Goal: Task Accomplishment & Management: Complete application form

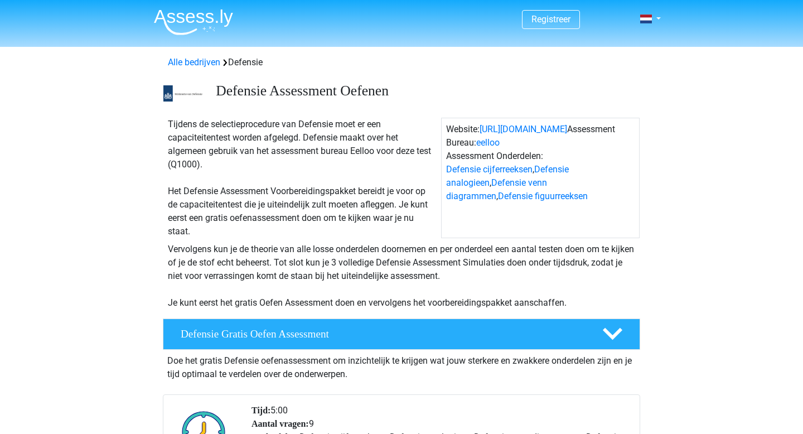
scroll to position [266, 0]
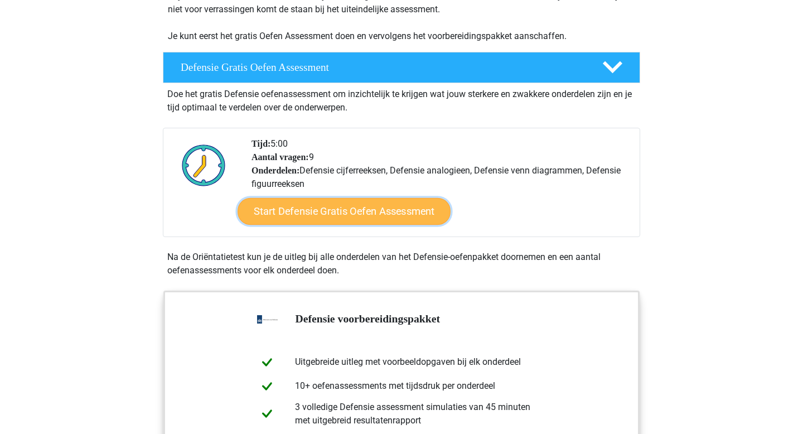
click at [299, 219] on link "Start Defensie Gratis Oefen Assessment" at bounding box center [343, 211] width 213 height 27
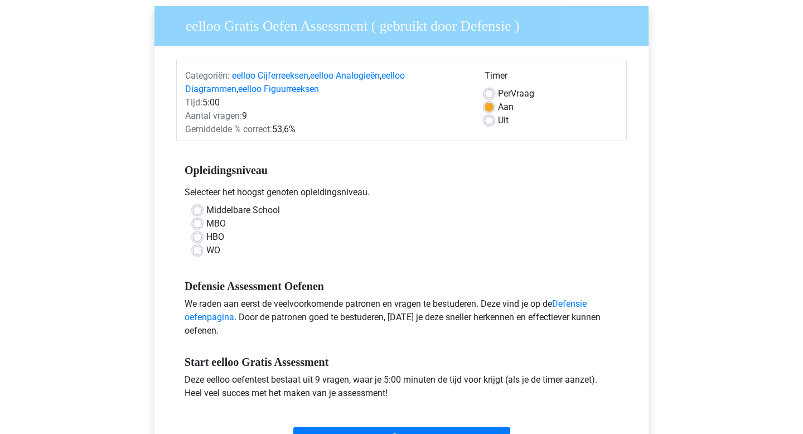
scroll to position [85, 0]
click at [206, 212] on label "Middelbare School" at bounding box center [243, 210] width 74 height 13
click at [196, 212] on input "Middelbare School" at bounding box center [197, 209] width 9 height 11
radio input "true"
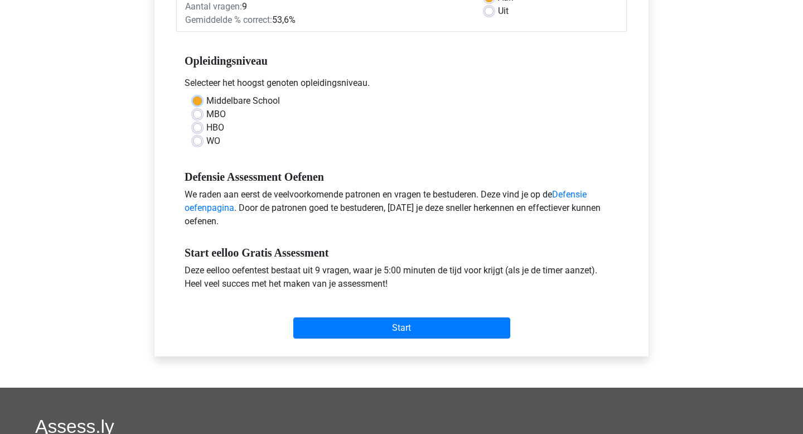
scroll to position [197, 0]
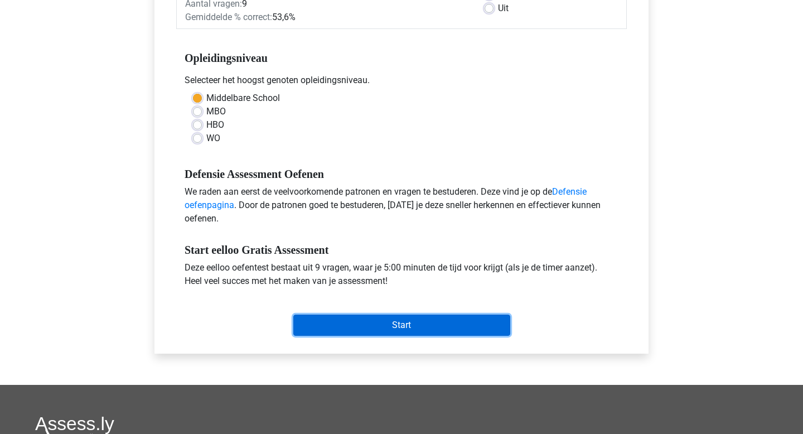
click at [381, 323] on input "Start" at bounding box center [401, 324] width 217 height 21
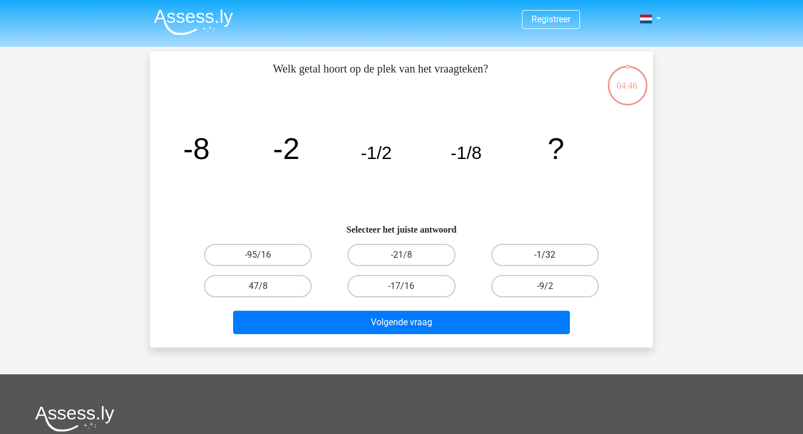
click at [551, 253] on label "-1/32" at bounding box center [545, 255] width 108 height 22
click at [551, 255] on input "-1/32" at bounding box center [548, 258] width 7 height 7
radio input "true"
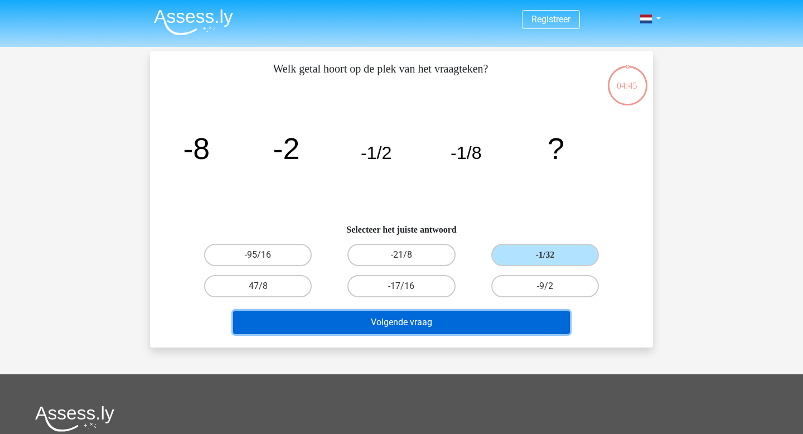
click at [433, 323] on button "Volgende vraag" at bounding box center [401, 321] width 337 height 23
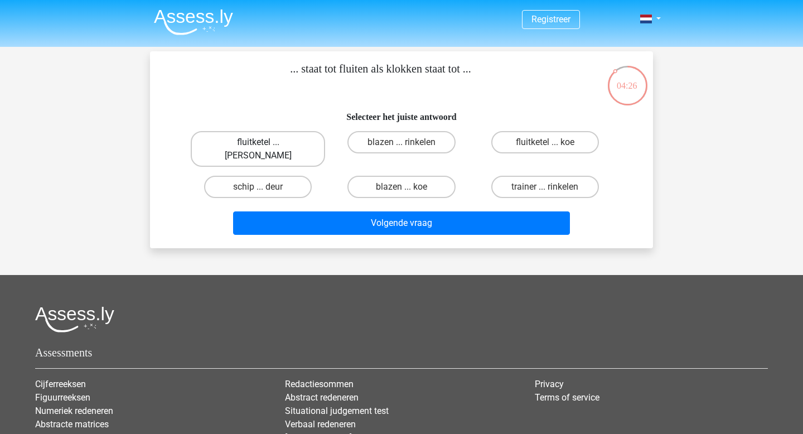
click at [273, 140] on label "fluitketel ... luiden" at bounding box center [258, 149] width 134 height 36
click at [265, 142] on input "fluitketel ... luiden" at bounding box center [261, 145] width 7 height 7
radio input "true"
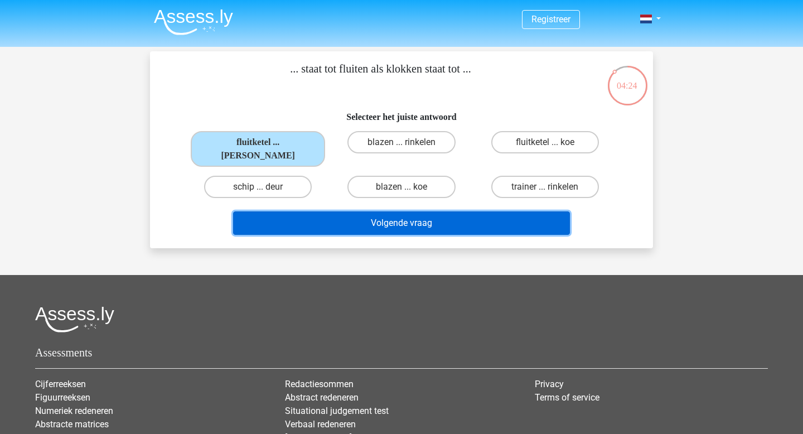
click at [409, 212] on button "Volgende vraag" at bounding box center [401, 222] width 337 height 23
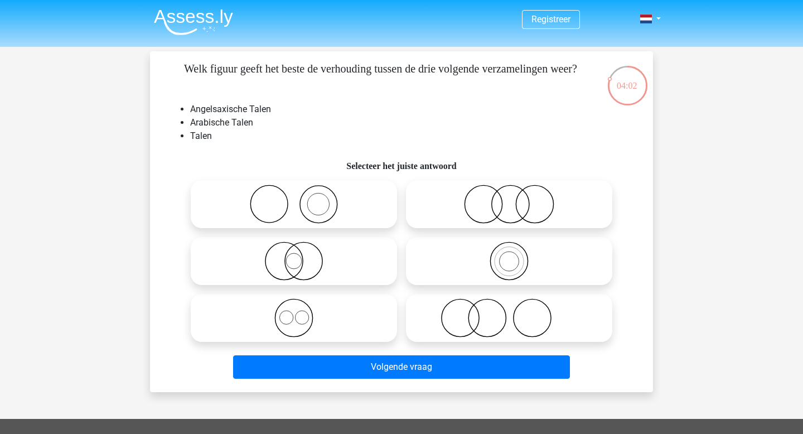
click at [352, 313] on icon at bounding box center [293, 317] width 197 height 39
click at [301, 312] on input "radio" at bounding box center [297, 308] width 7 height 7
radio input "true"
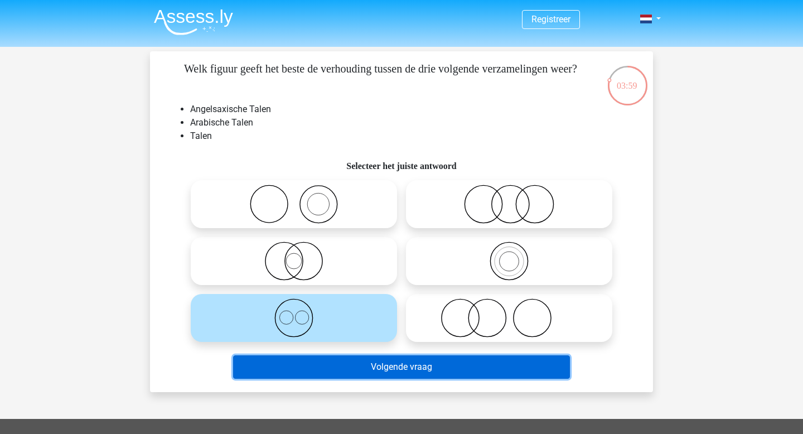
click at [383, 372] on button "Volgende vraag" at bounding box center [401, 366] width 337 height 23
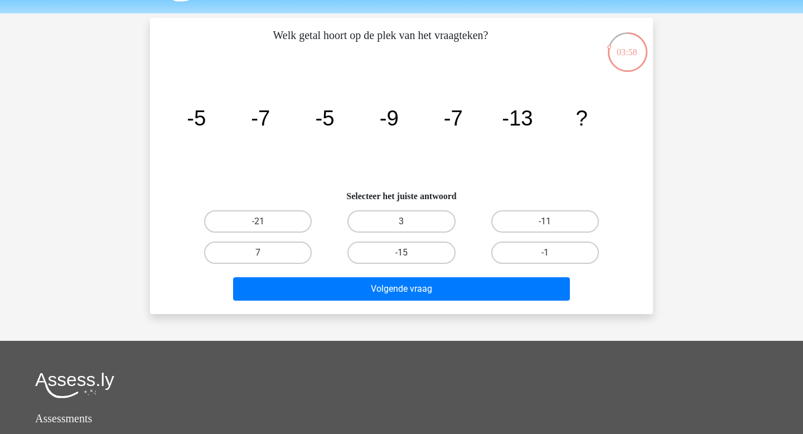
scroll to position [33, 0]
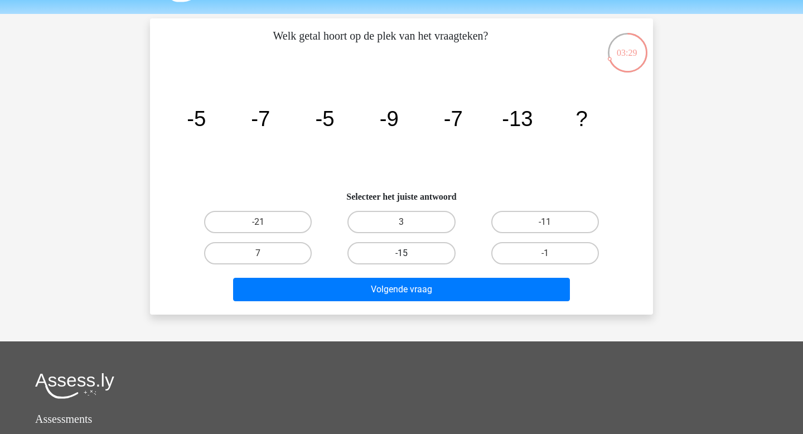
click at [393, 255] on label "-15" at bounding box center [401, 253] width 108 height 22
click at [401, 255] on input "-15" at bounding box center [404, 256] width 7 height 7
radio input "true"
click at [530, 213] on label "-11" at bounding box center [545, 222] width 108 height 22
click at [545, 222] on input "-11" at bounding box center [548, 225] width 7 height 7
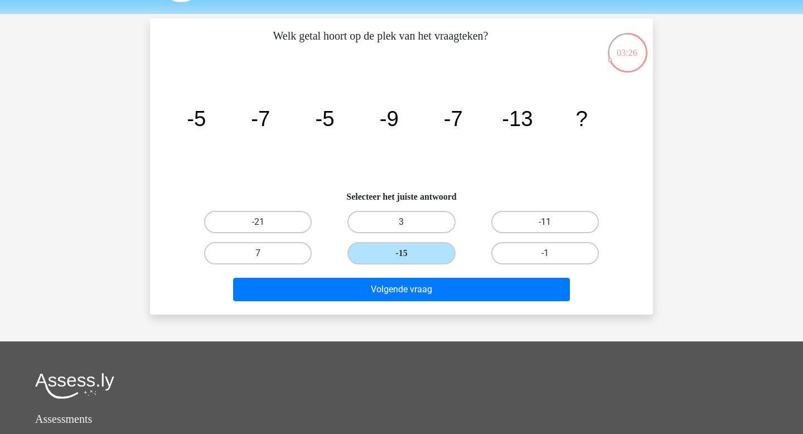
radio input "true"
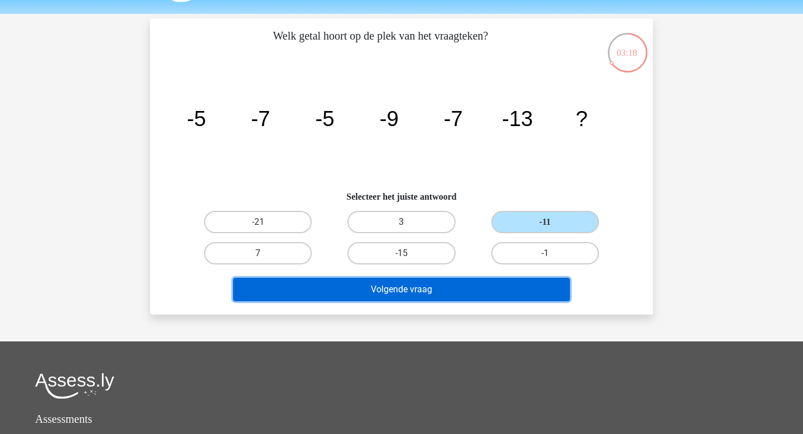
click at [374, 290] on button "Volgende vraag" at bounding box center [401, 289] width 337 height 23
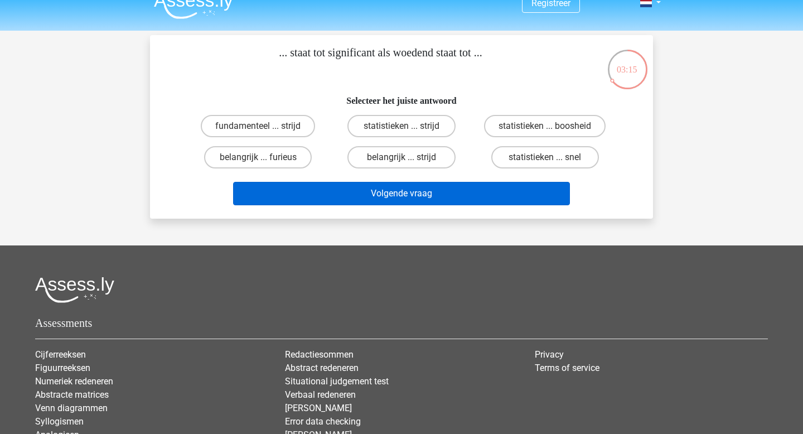
scroll to position [9, 0]
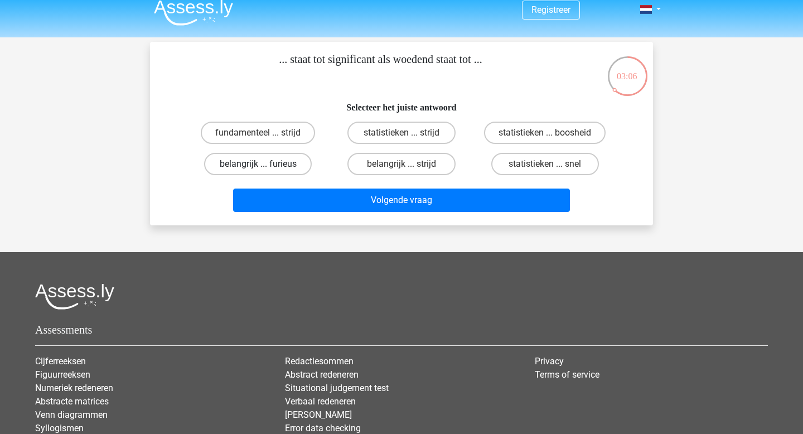
click at [275, 162] on label "belangrijk ... furieus" at bounding box center [258, 164] width 108 height 22
click at [265, 164] on input "belangrijk ... furieus" at bounding box center [261, 167] width 7 height 7
radio input "true"
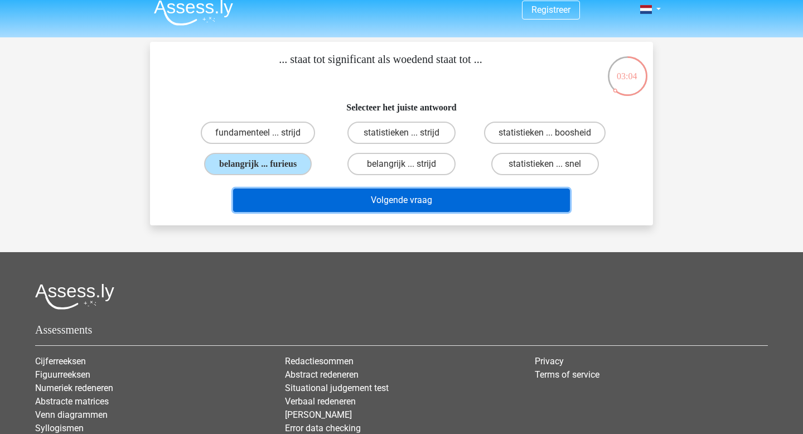
click at [378, 198] on button "Volgende vraag" at bounding box center [401, 199] width 337 height 23
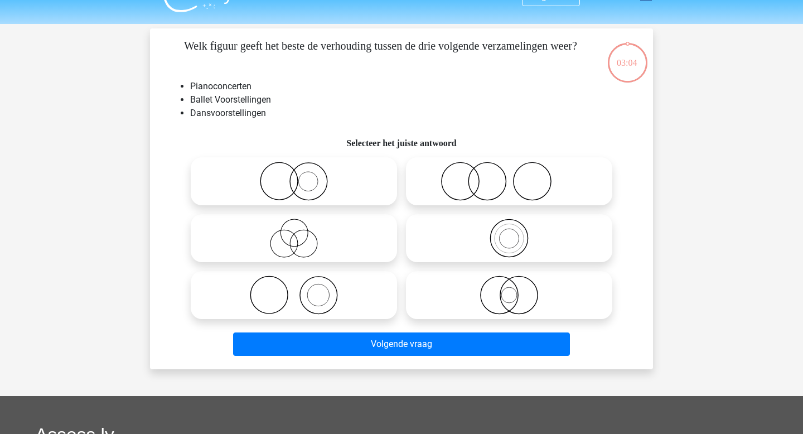
scroll to position [16, 0]
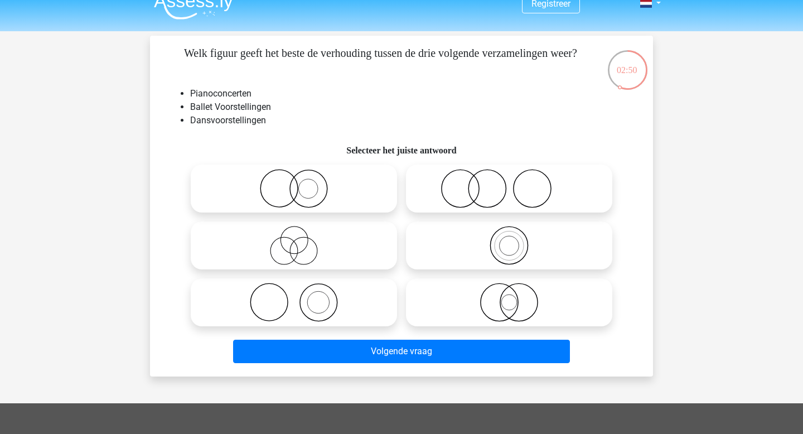
click at [194, 125] on li "Dansvoorstellingen" at bounding box center [412, 120] width 445 height 13
click at [305, 304] on icon at bounding box center [293, 302] width 197 height 39
click at [301, 297] on input "radio" at bounding box center [297, 292] width 7 height 7
radio input "true"
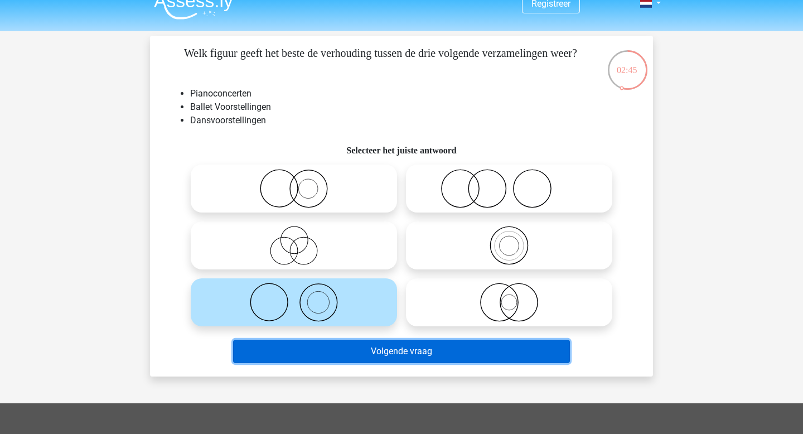
click at [360, 351] on button "Volgende vraag" at bounding box center [401, 350] width 337 height 23
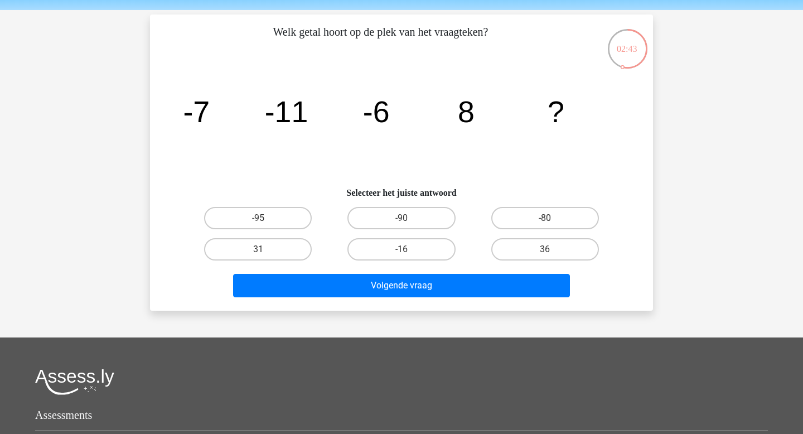
scroll to position [28, 0]
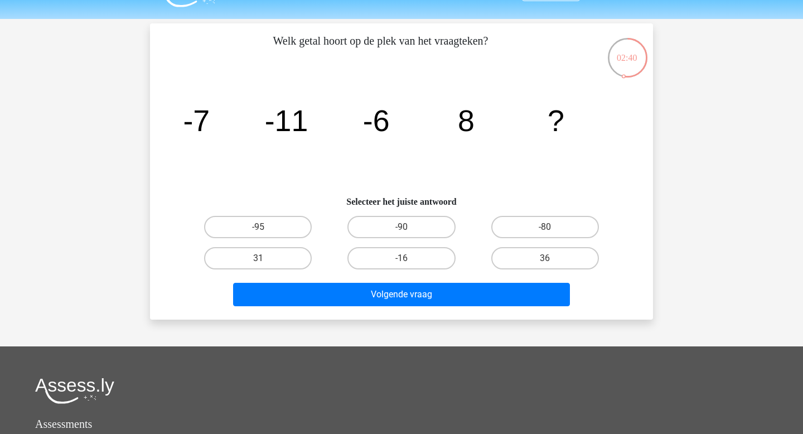
click at [207, 125] on tspan "-7" at bounding box center [196, 120] width 27 height 33
click at [210, 127] on tspan "-11" at bounding box center [196, 120] width 27 height 33
click at [511, 257] on label "36" at bounding box center [545, 258] width 108 height 22
click at [545, 258] on input "36" at bounding box center [548, 261] width 7 height 7
radio input "true"
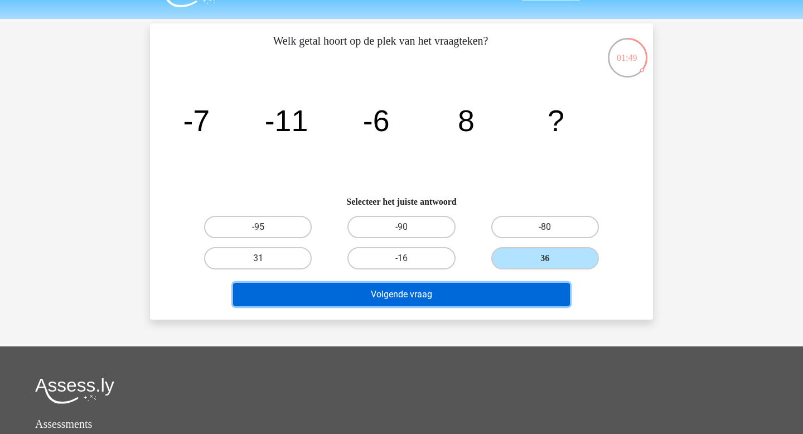
click at [440, 292] on button "Volgende vraag" at bounding box center [401, 294] width 337 height 23
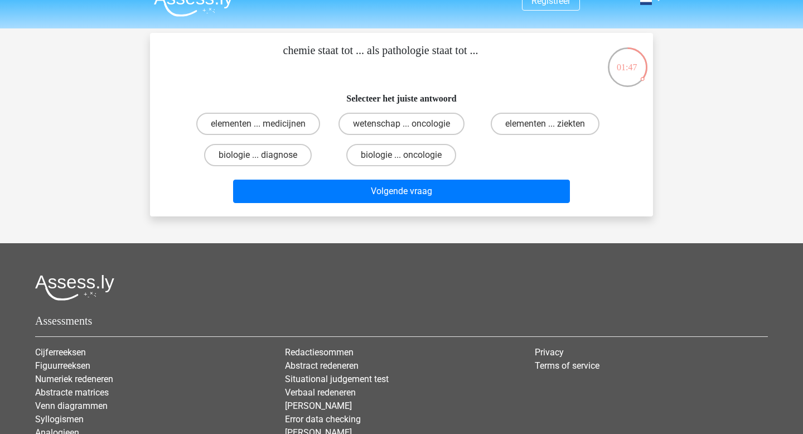
scroll to position [12, 0]
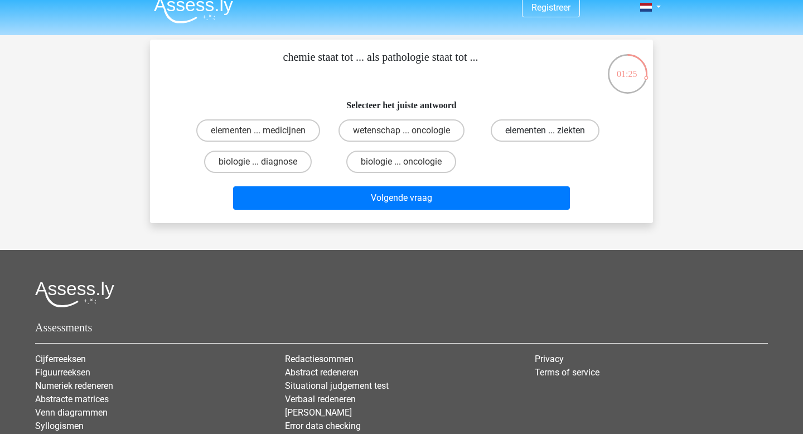
click at [524, 130] on label "elementen ... ziekten" at bounding box center [544, 130] width 109 height 22
click at [545, 130] on input "elementen ... ziekten" at bounding box center [548, 133] width 7 height 7
radio input "true"
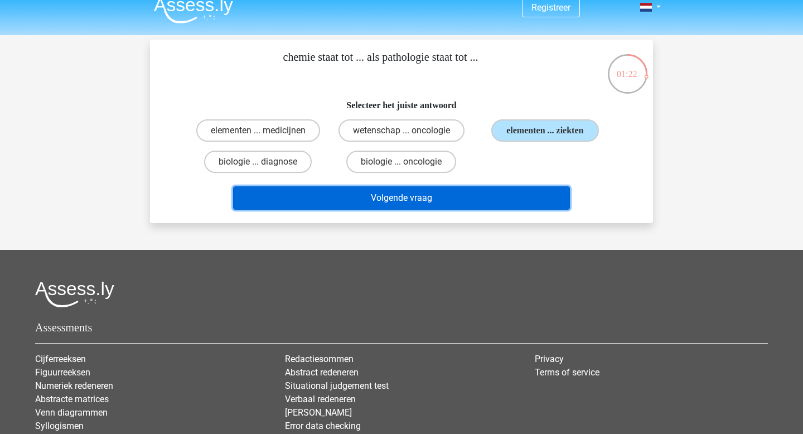
click at [360, 200] on button "Volgende vraag" at bounding box center [401, 197] width 337 height 23
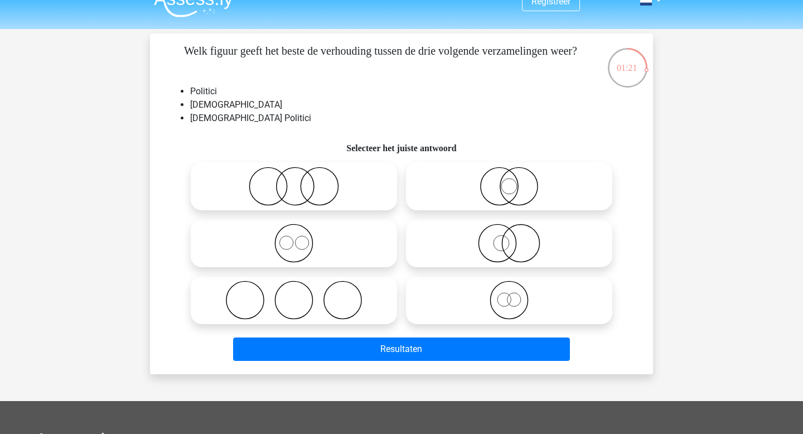
scroll to position [12, 0]
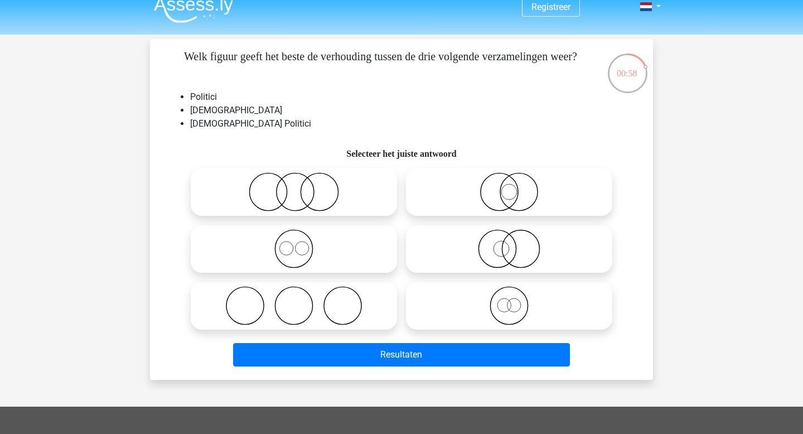
click at [463, 252] on icon at bounding box center [508, 248] width 197 height 39
click at [509, 243] on input "radio" at bounding box center [512, 239] width 7 height 7
radio input "true"
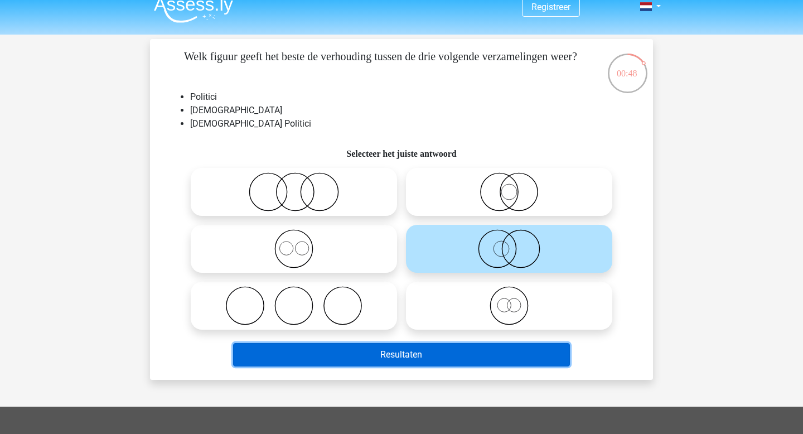
click at [410, 361] on button "Resultaten" at bounding box center [401, 354] width 337 height 23
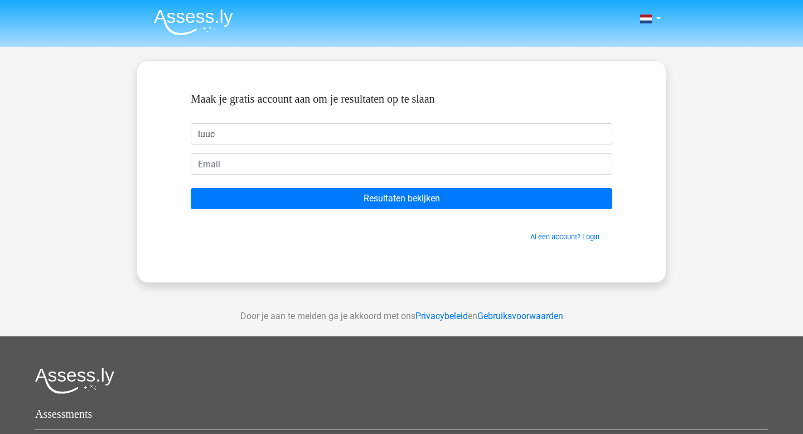
type input "luuc"
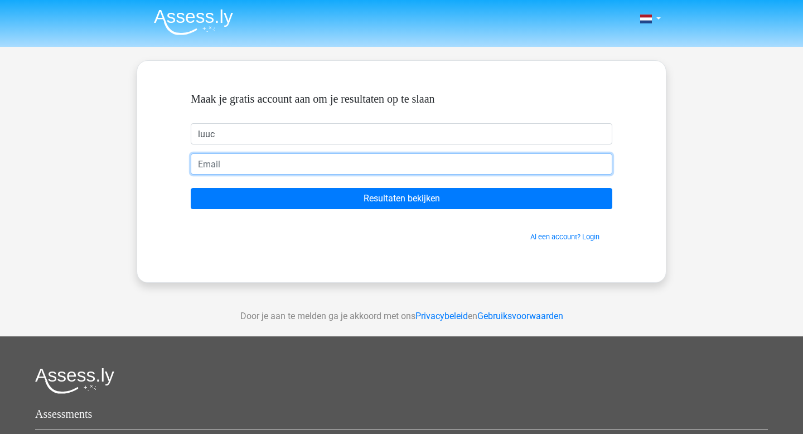
click at [210, 164] on input "email" at bounding box center [401, 163] width 421 height 21
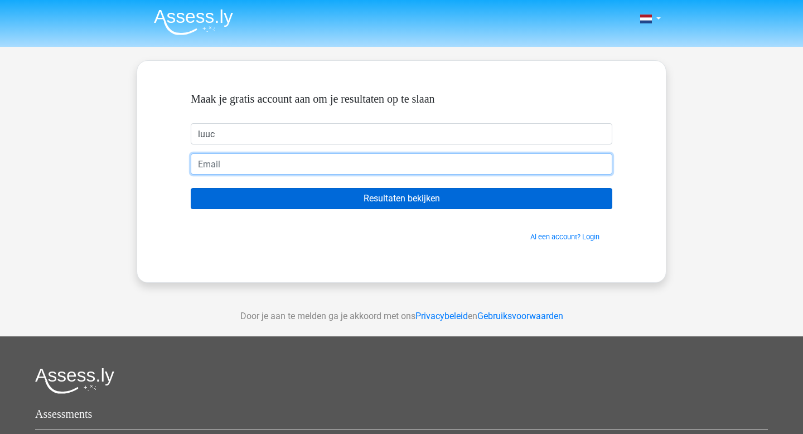
type input "luuc2001@gmail.com"
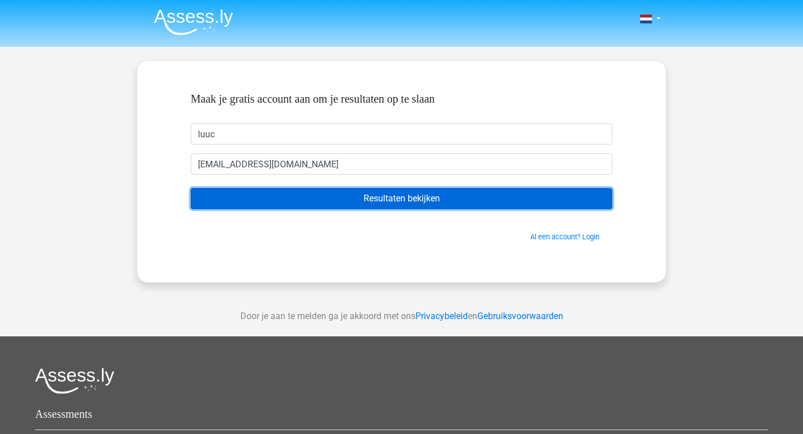
click at [353, 197] on input "Resultaten bekijken" at bounding box center [401, 198] width 421 height 21
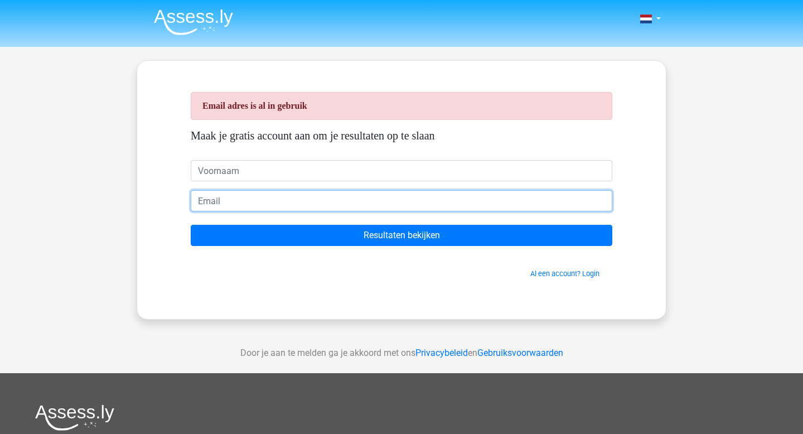
click at [217, 201] on input "email" at bounding box center [401, 200] width 421 height 21
type input "[EMAIL_ADDRESS][DOMAIN_NAME]"
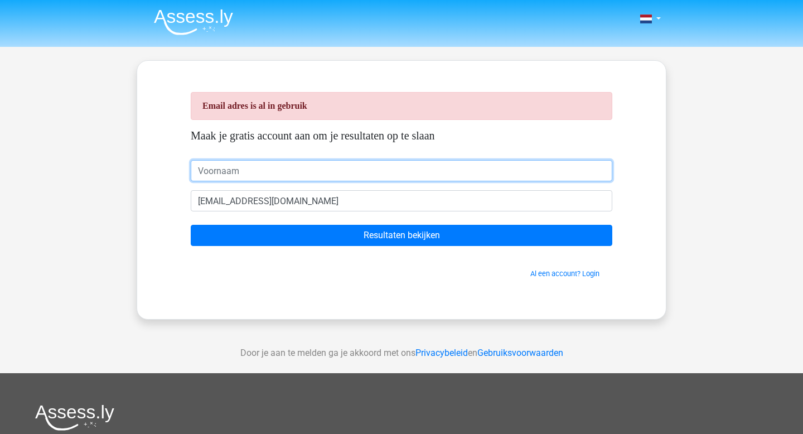
click at [221, 169] on input "text" at bounding box center [401, 170] width 421 height 21
type input "Luuc"
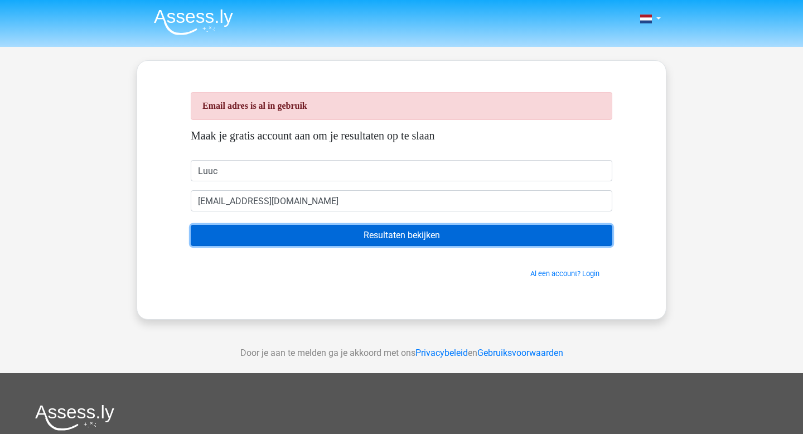
click at [297, 227] on input "Resultaten bekijken" at bounding box center [401, 235] width 421 height 21
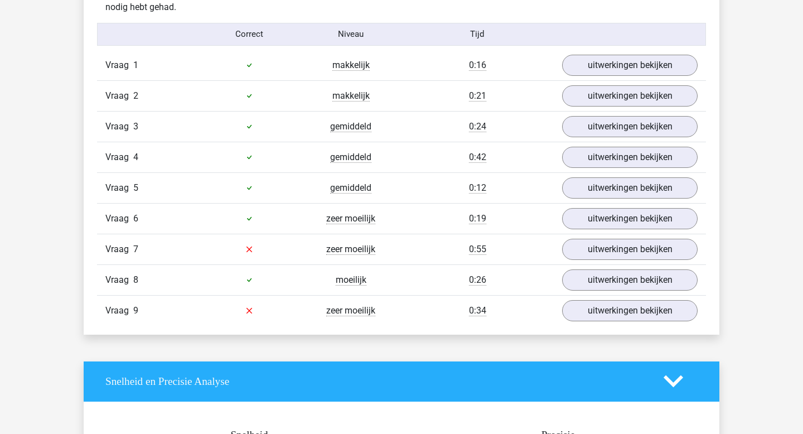
scroll to position [1220, 0]
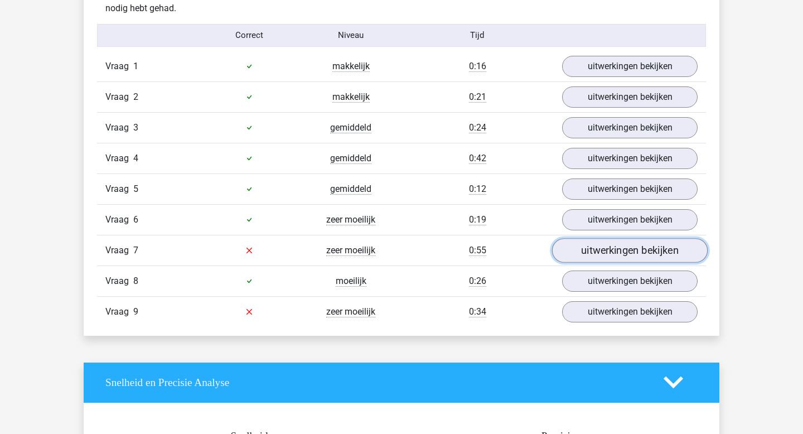
click at [587, 251] on link "uitwerkingen bekijken" at bounding box center [630, 250] width 156 height 25
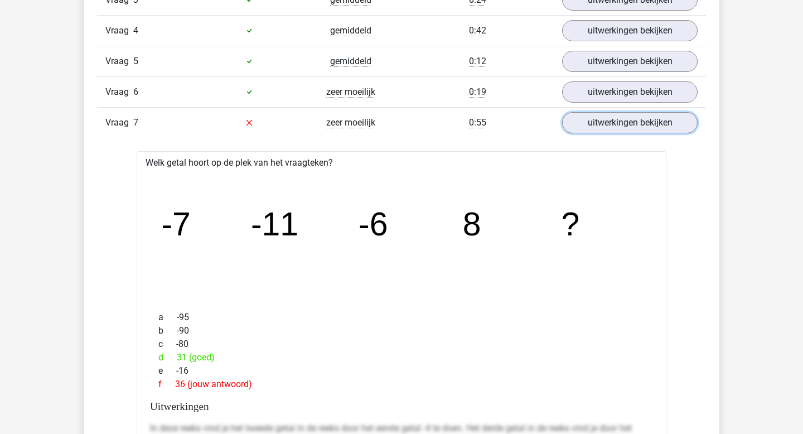
scroll to position [1350, 0]
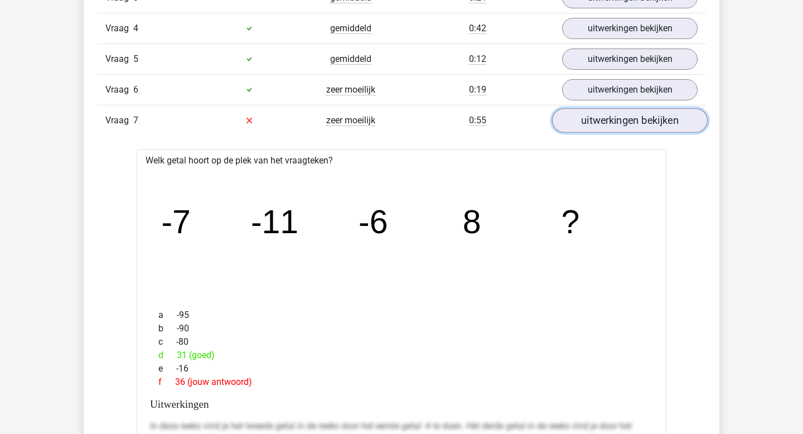
click at [587, 125] on link "uitwerkingen bekijken" at bounding box center [630, 120] width 156 height 25
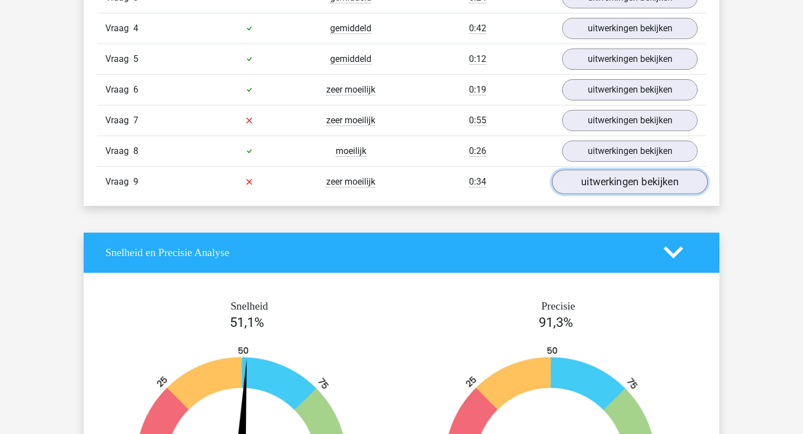
click at [635, 178] on link "uitwerkingen bekijken" at bounding box center [630, 181] width 156 height 25
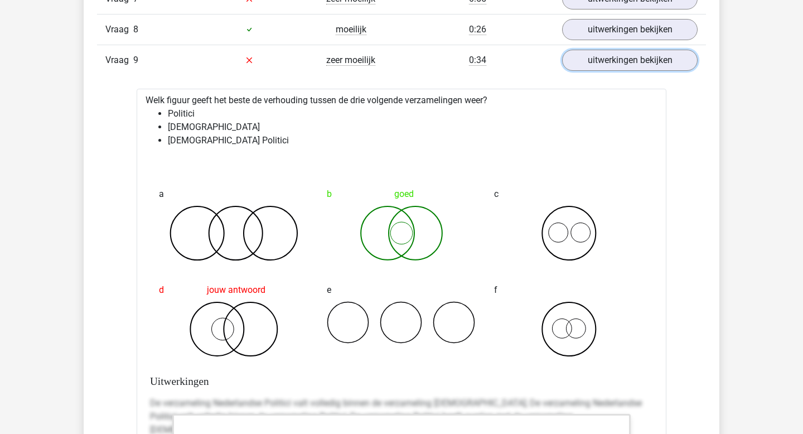
scroll to position [1471, 0]
click at [578, 59] on link "uitwerkingen bekijken" at bounding box center [630, 60] width 156 height 25
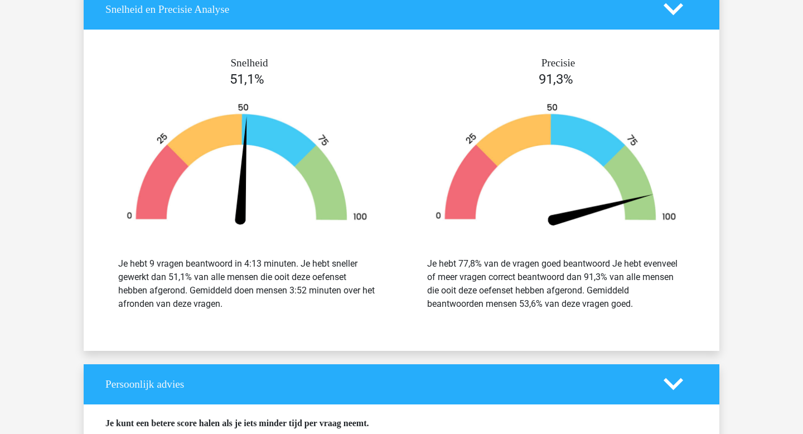
scroll to position [1592, 0]
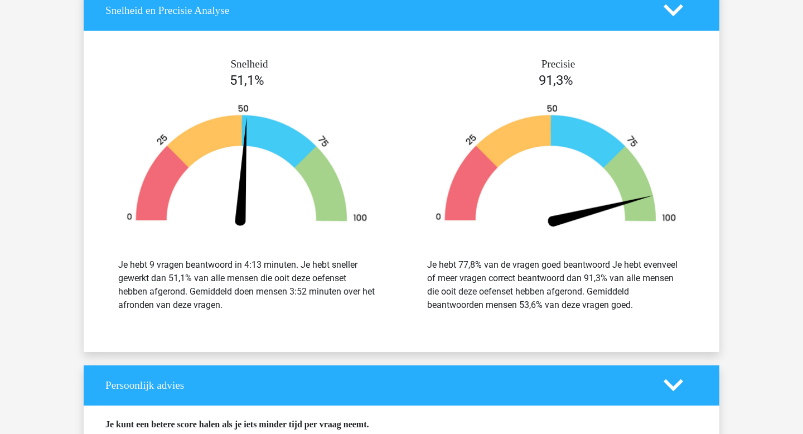
click at [595, 265] on div "Je hebt 77,8% van de vragen goed beantwoord Je hebt evenveel of meer vragen cor…" at bounding box center [555, 285] width 257 height 54
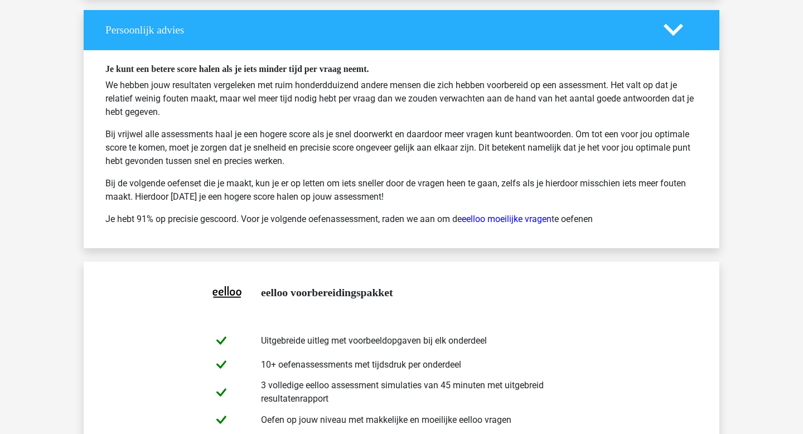
scroll to position [1853, 0]
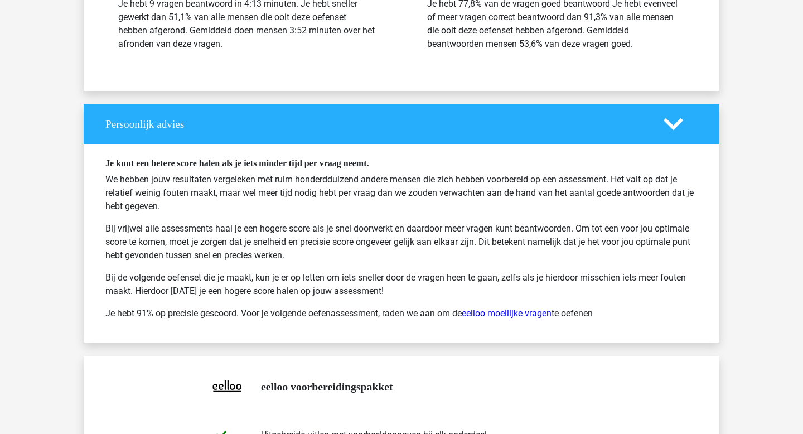
click at [682, 118] on icon at bounding box center [673, 124] width 20 height 20
